Goal: Information Seeking & Learning: Understand process/instructions

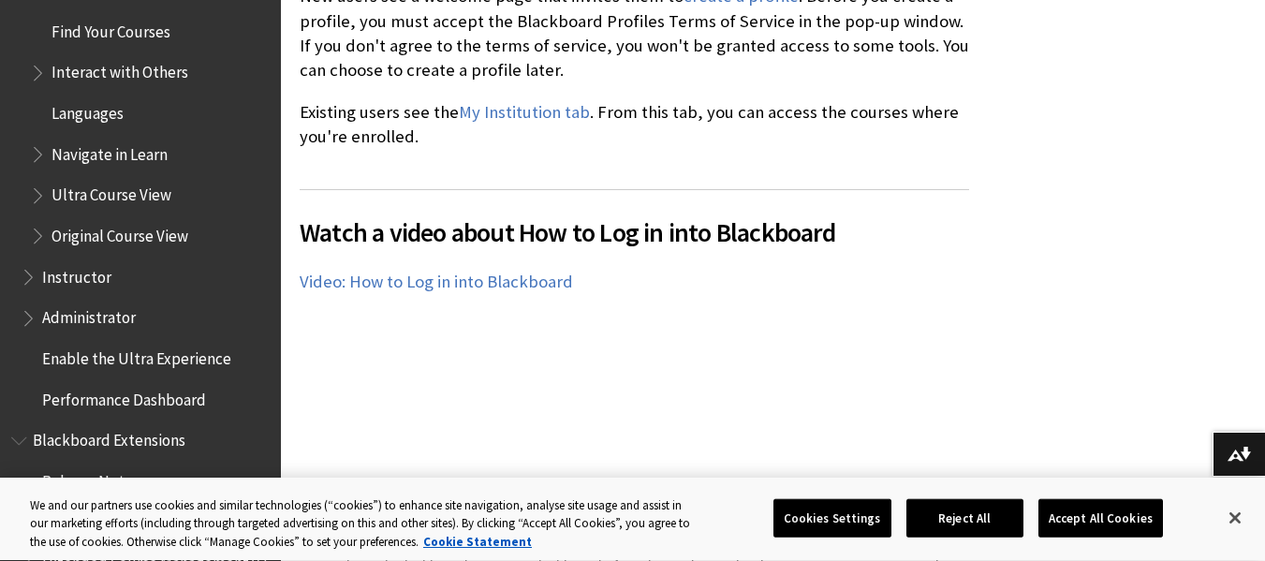
scroll to position [1260, 0]
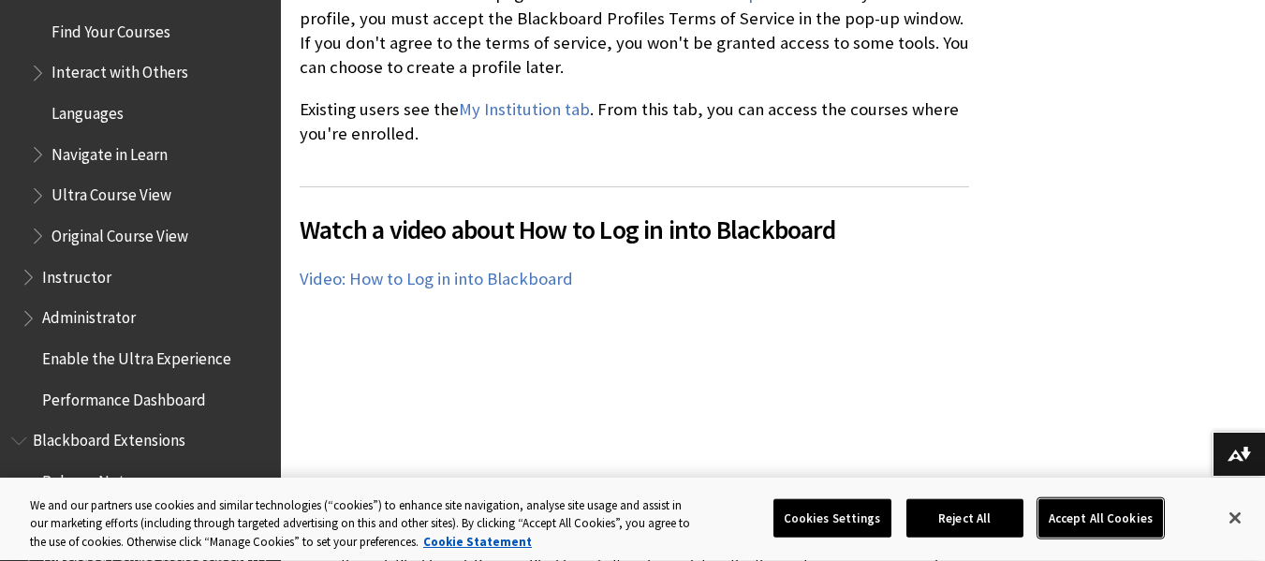
click at [1094, 517] on button "Accept All Cookies" at bounding box center [1101, 517] width 125 height 39
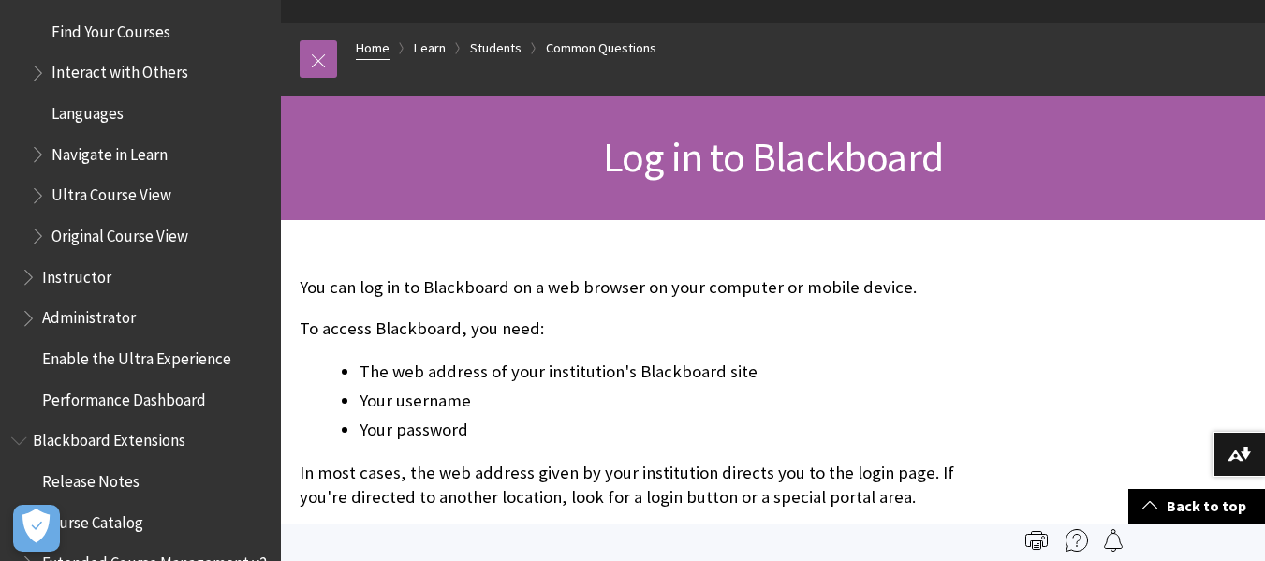
scroll to position [0, 0]
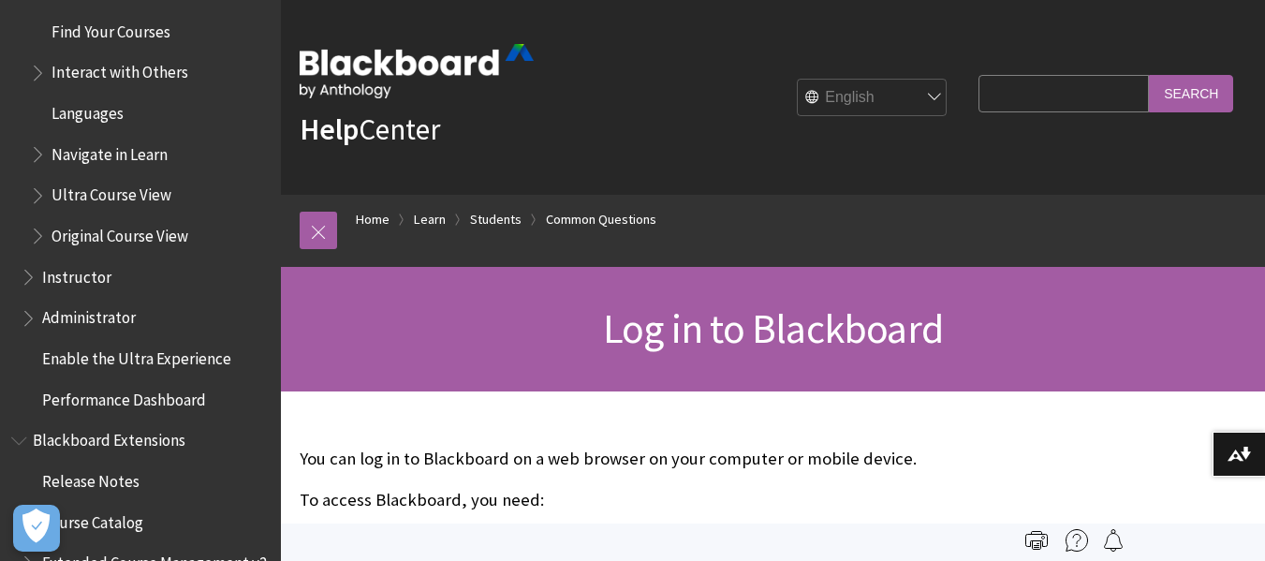
click at [814, 331] on span "Log in to Blackboard" at bounding box center [773, 328] width 340 height 52
click at [612, 356] on div "Log in to Blackboard" at bounding box center [773, 329] width 984 height 125
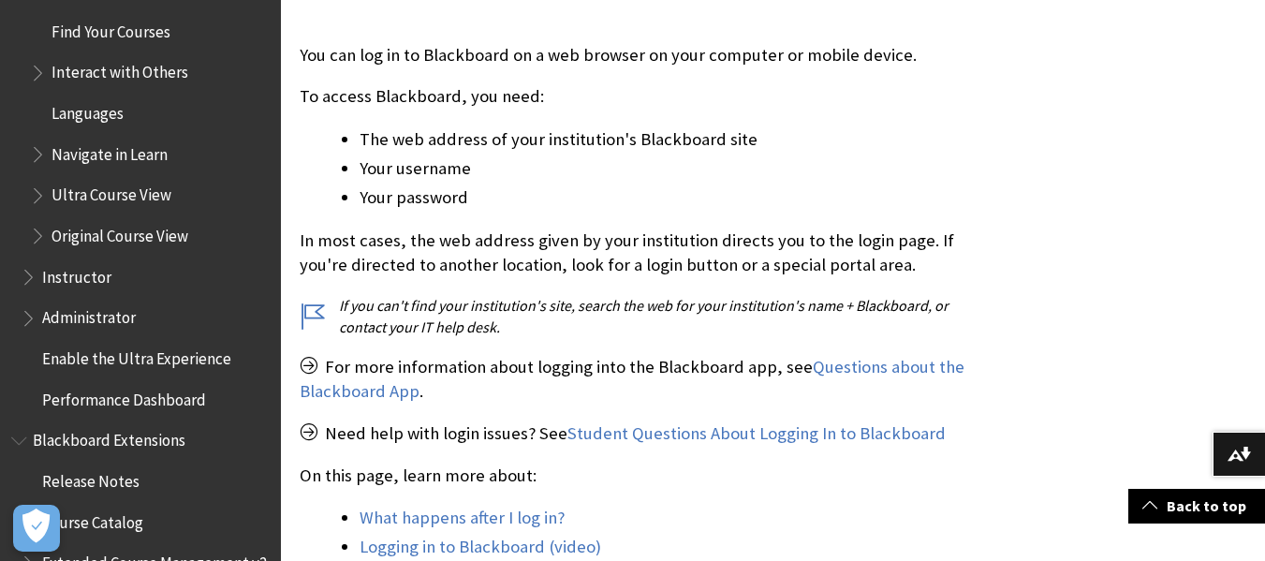
scroll to position [405, 0]
click at [1178, 512] on link "Back to top" at bounding box center [1196, 506] width 137 height 35
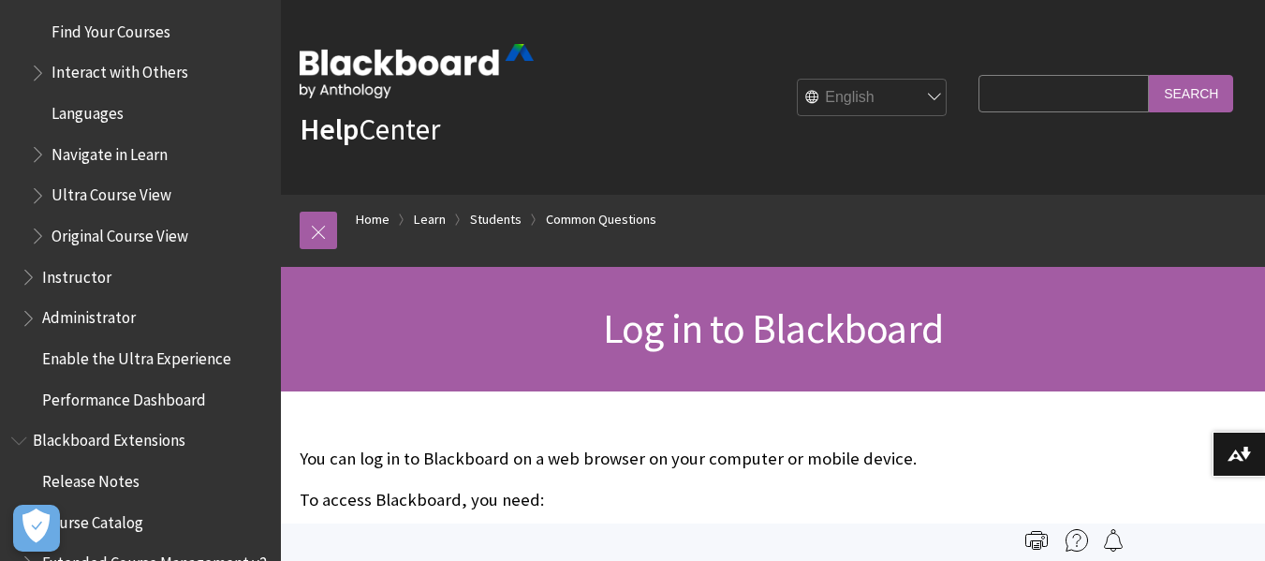
scroll to position [2710, 0]
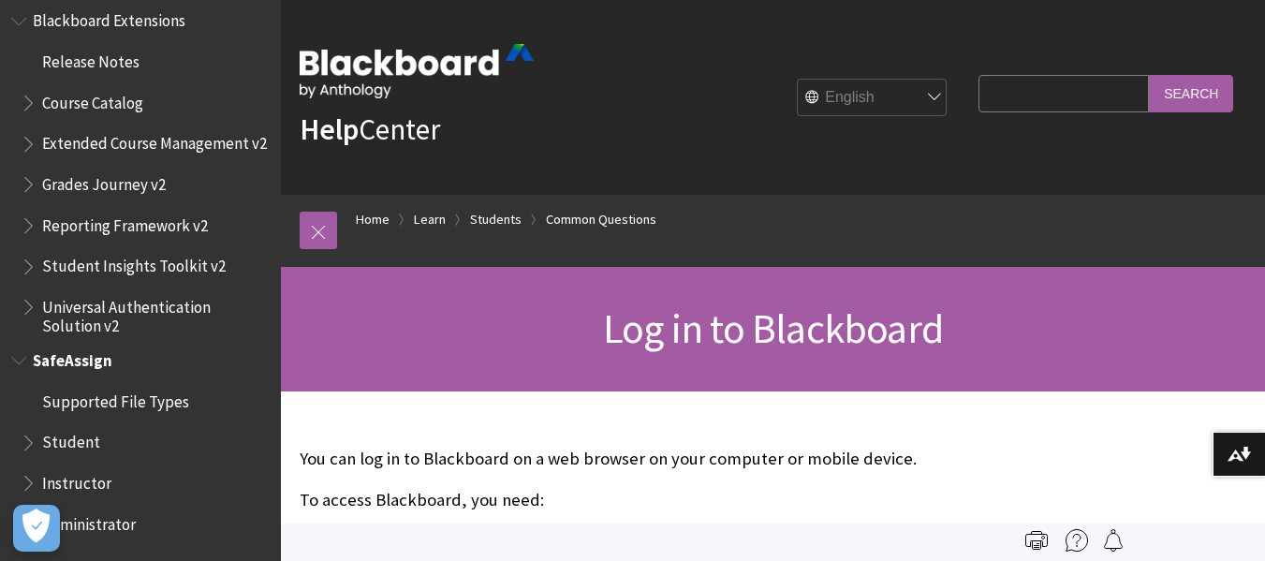
click at [66, 441] on span "Student" at bounding box center [71, 439] width 58 height 25
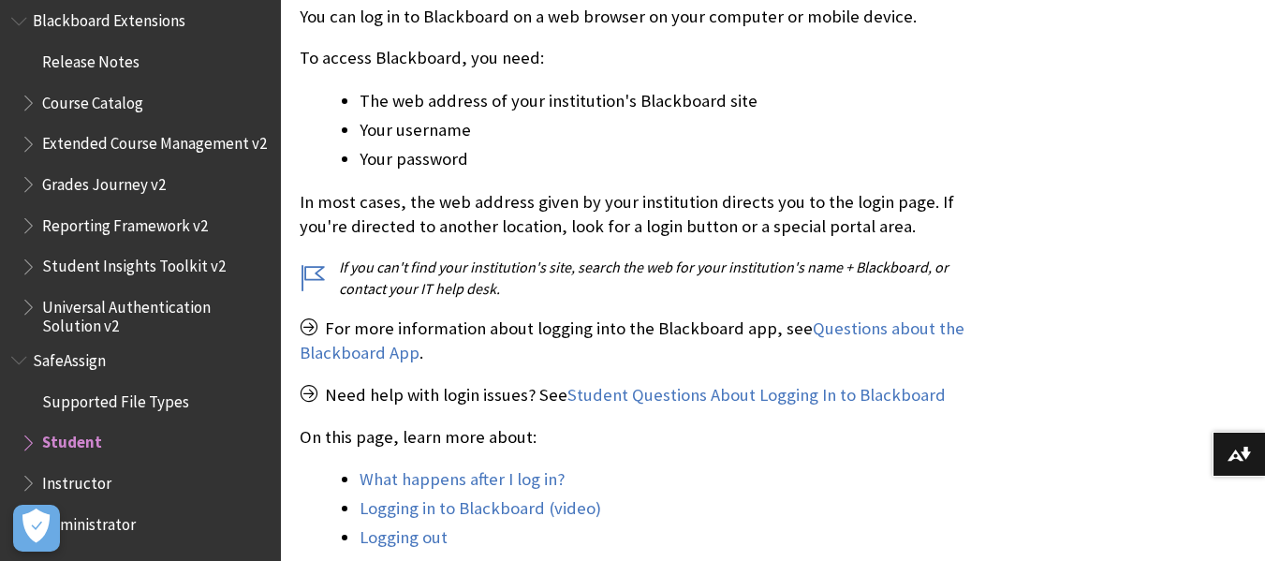
scroll to position [443, 0]
click at [84, 446] on span "Student" at bounding box center [72, 439] width 60 height 25
